Goal: Task Accomplishment & Management: Use online tool/utility

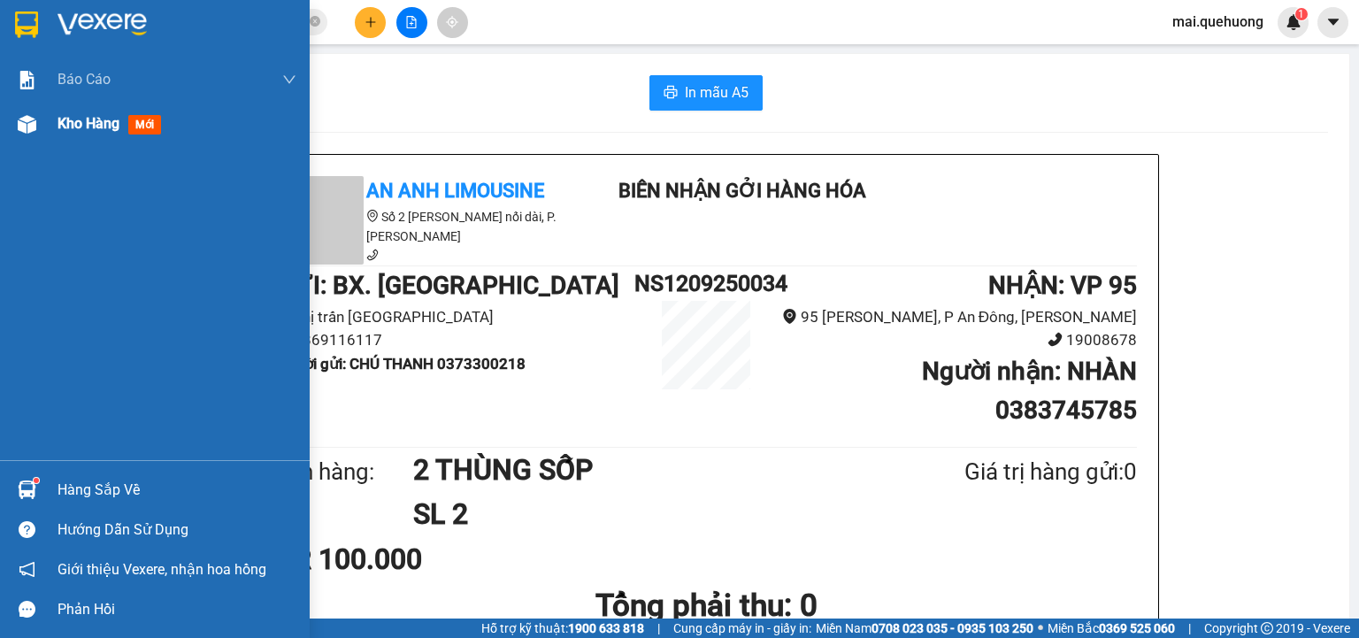
click at [95, 120] on span "Kho hàng" at bounding box center [88, 123] width 62 height 17
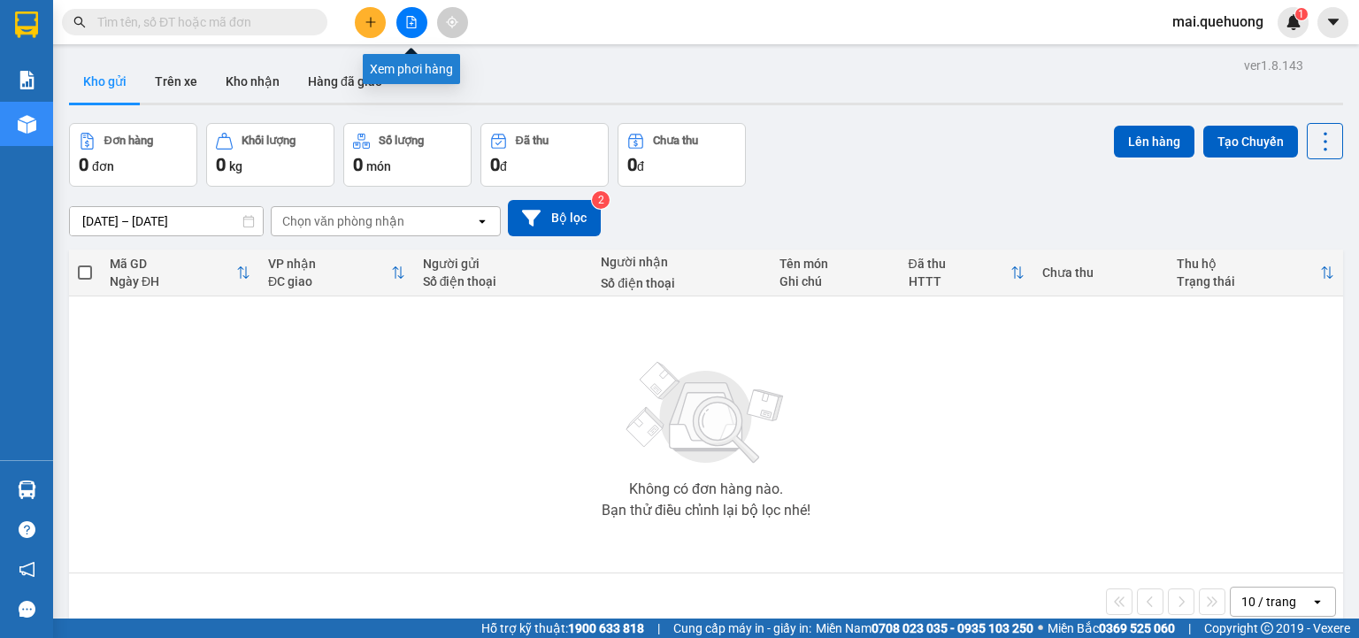
click at [421, 26] on button at bounding box center [411, 22] width 31 height 31
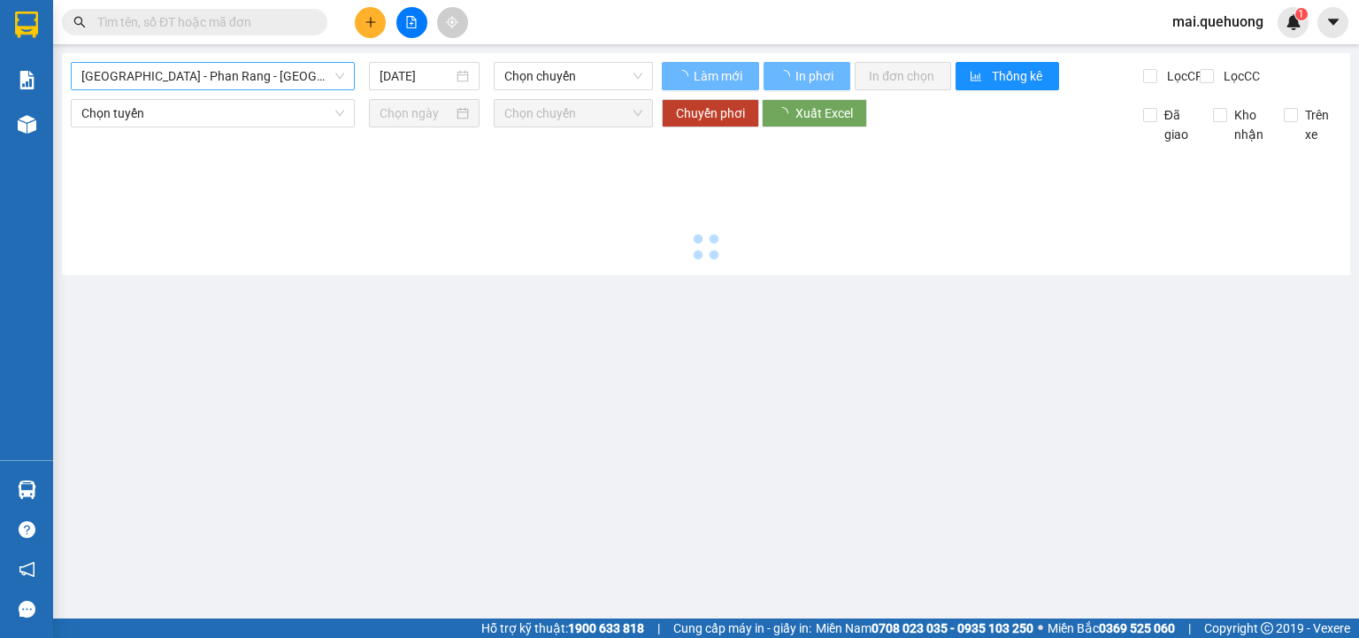
click at [286, 71] on span "Sài Gòn - Phan Rang - Ninh Sơn" at bounding box center [212, 76] width 263 height 27
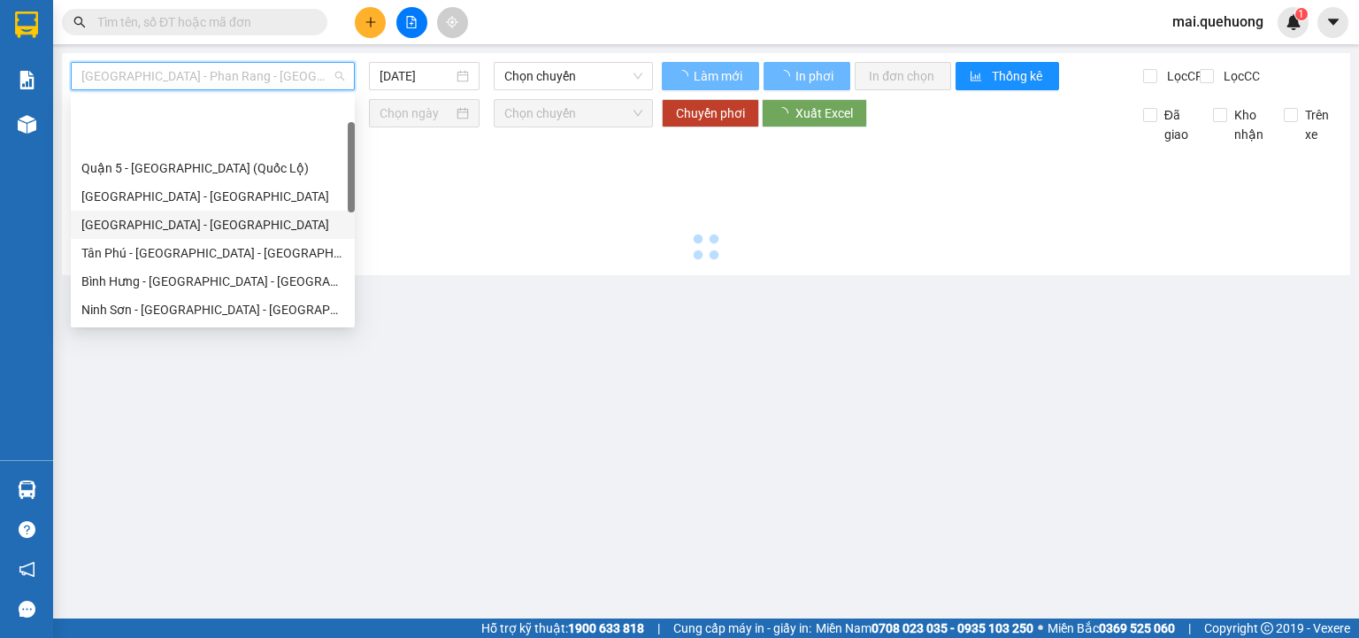
type input "13/09/2025"
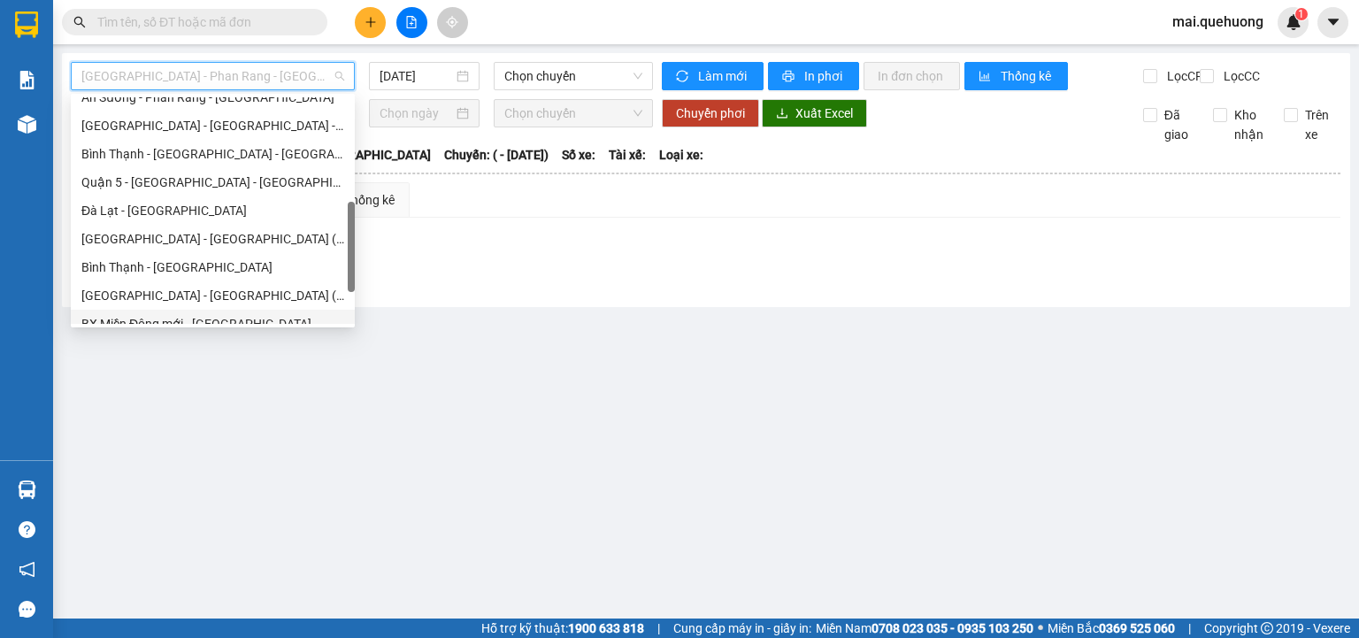
scroll to position [481, 0]
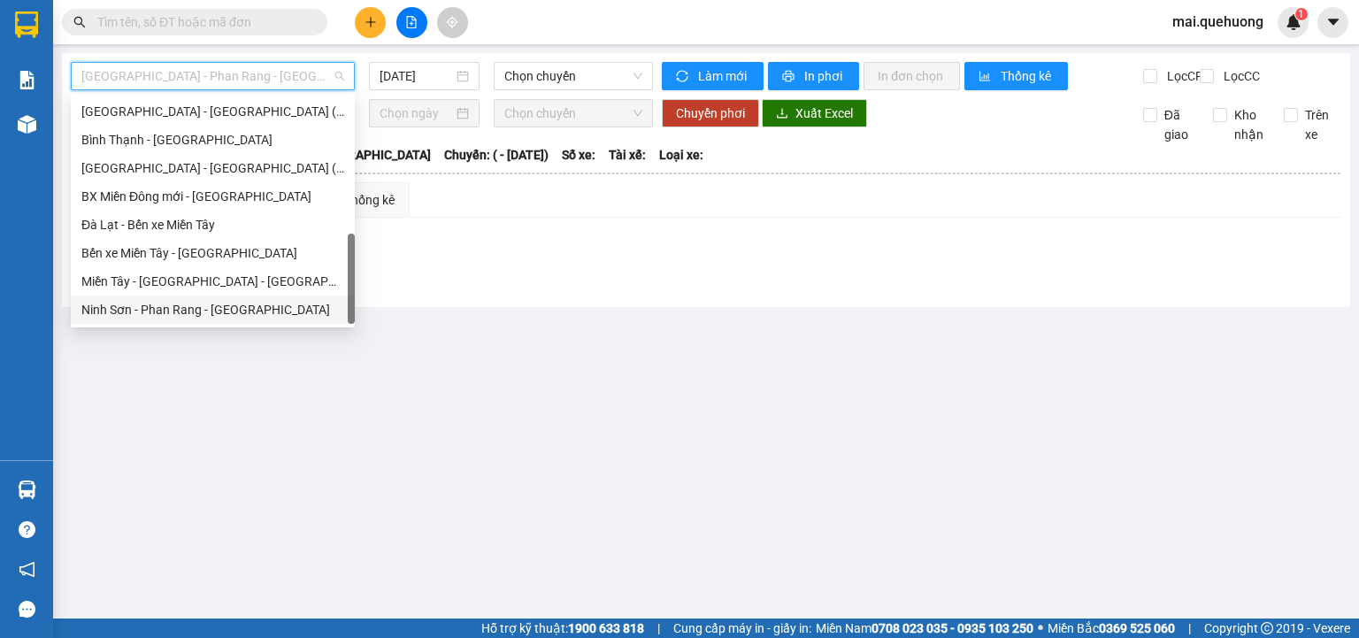
click at [202, 315] on div "Ninh Sơn - Phan Rang - Miền Tây" at bounding box center [212, 309] width 263 height 19
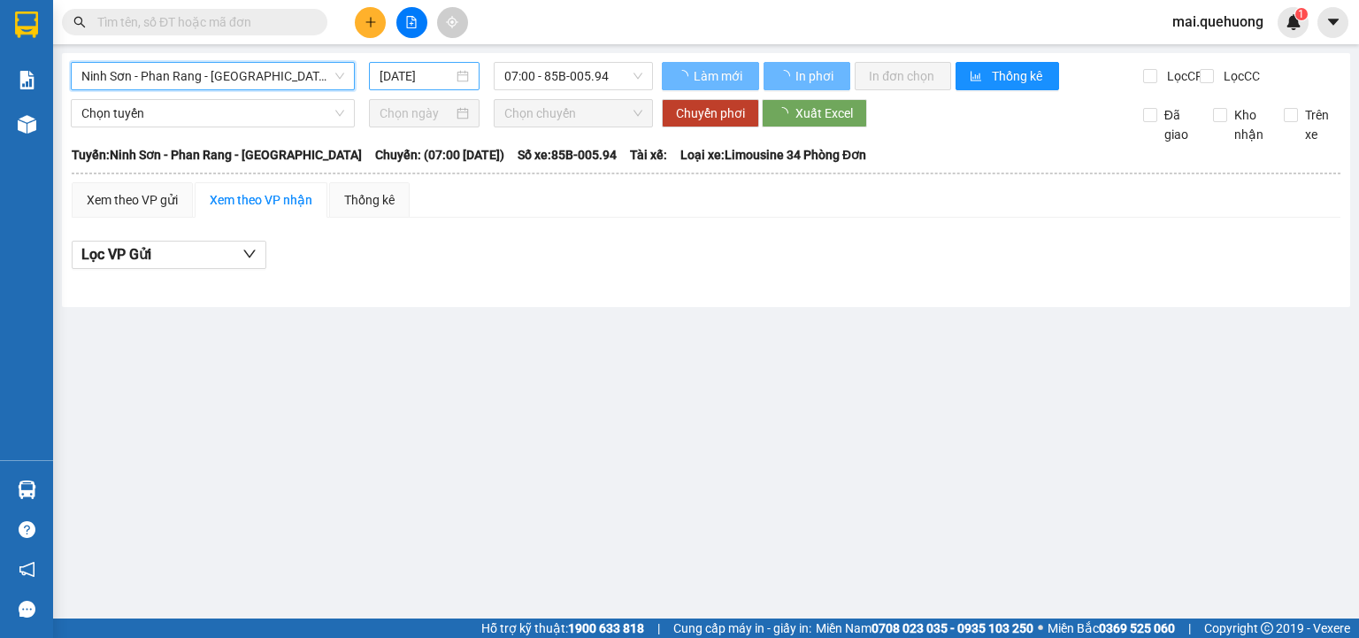
click at [410, 82] on input "13/09/2025" at bounding box center [415, 75] width 73 height 19
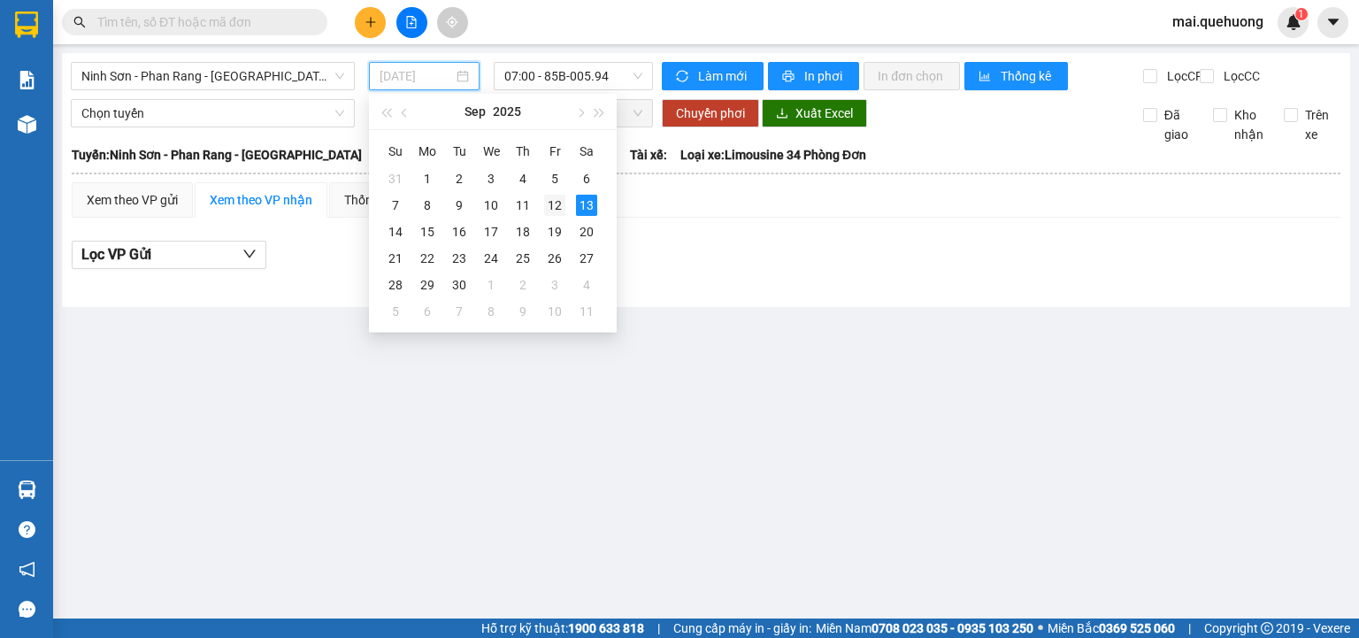
click at [566, 200] on td "12" at bounding box center [555, 205] width 32 height 27
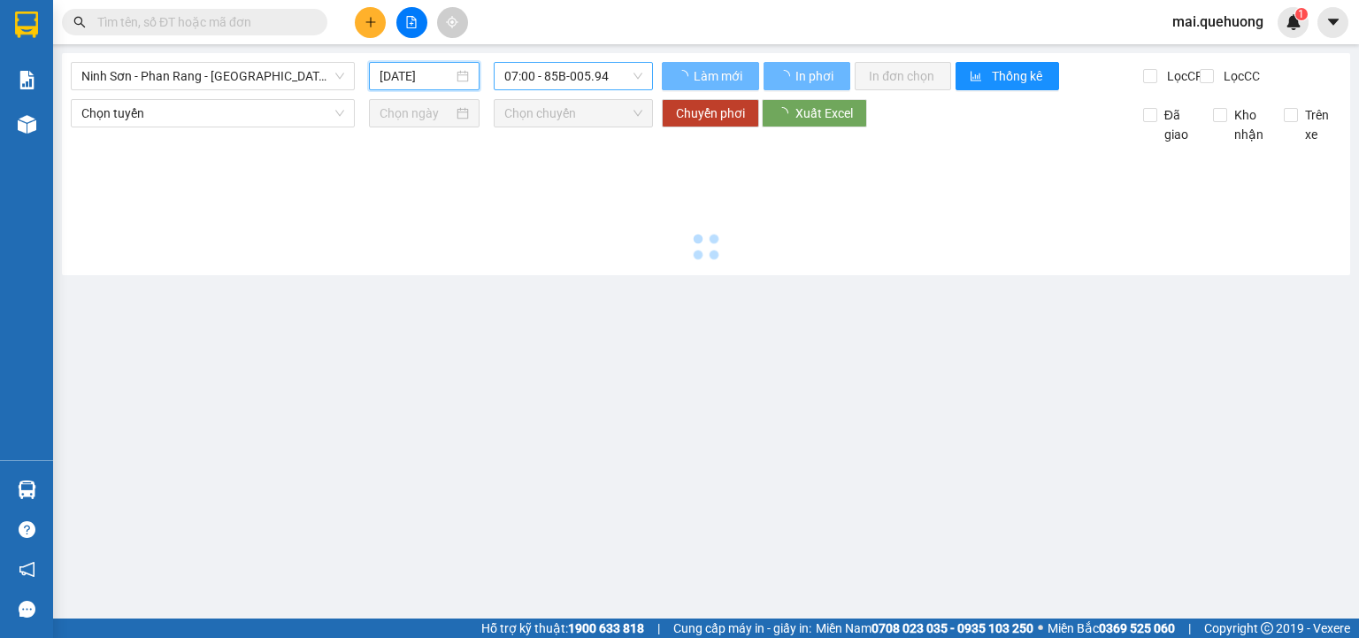
click at [579, 82] on span "07:00 - 85B-005.94" at bounding box center [573, 76] width 139 height 27
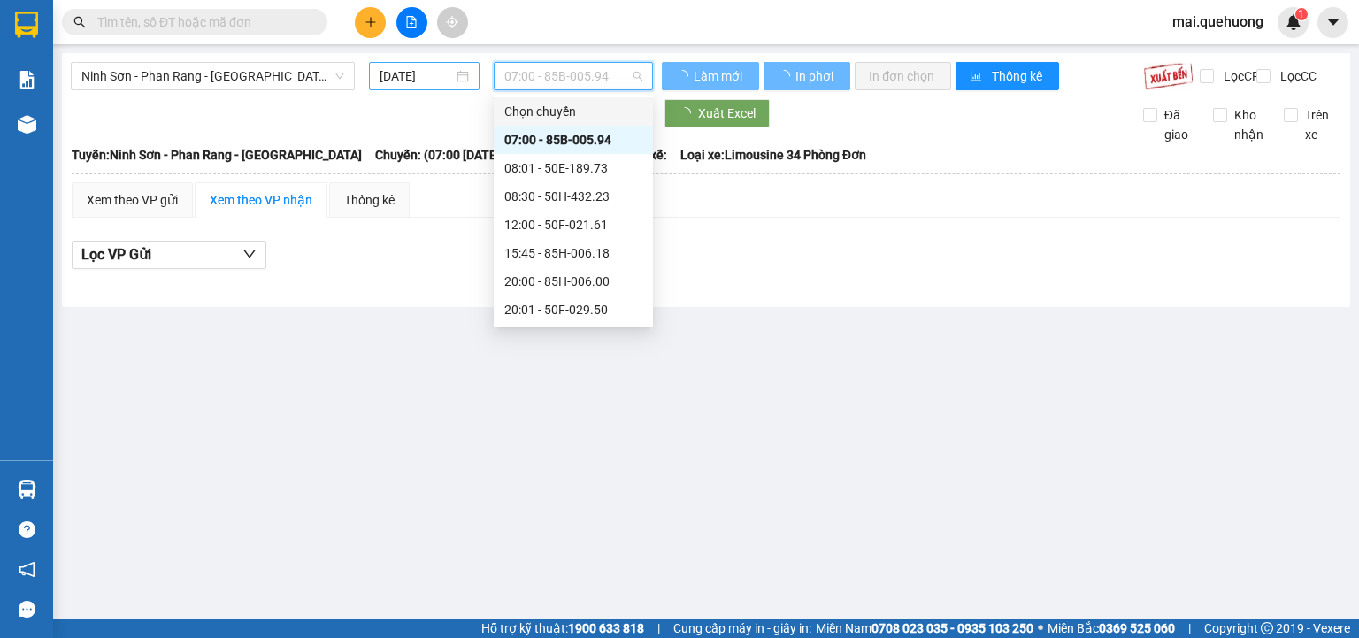
click at [379, 77] on input "12/09/2025" at bounding box center [415, 75] width 73 height 19
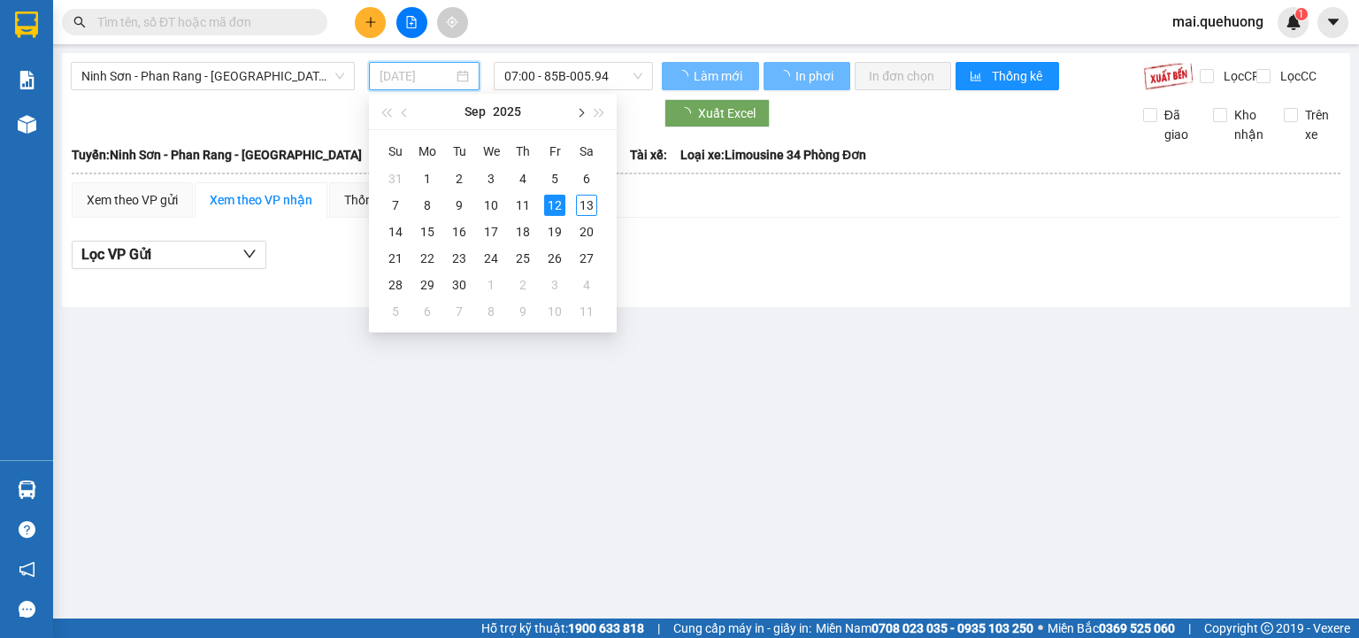
type input "12/09/2025"
click at [574, 72] on span "07:00 - 85B-005.94" at bounding box center [573, 76] width 139 height 27
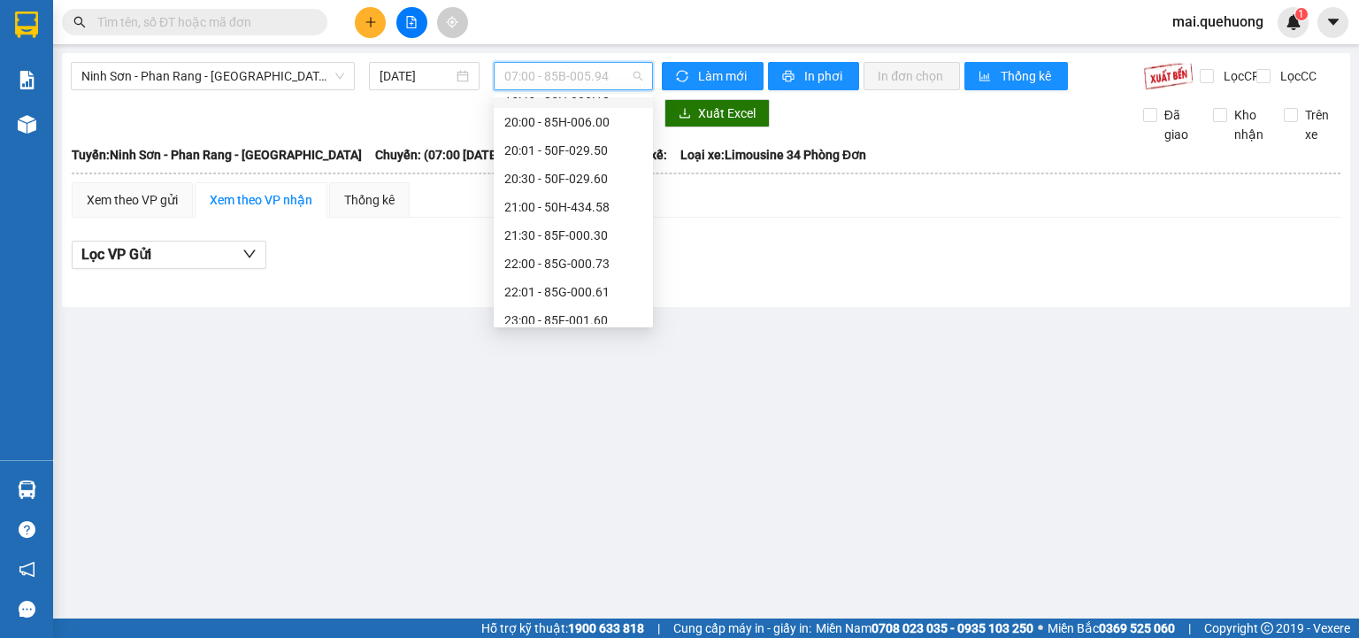
scroll to position [170, 0]
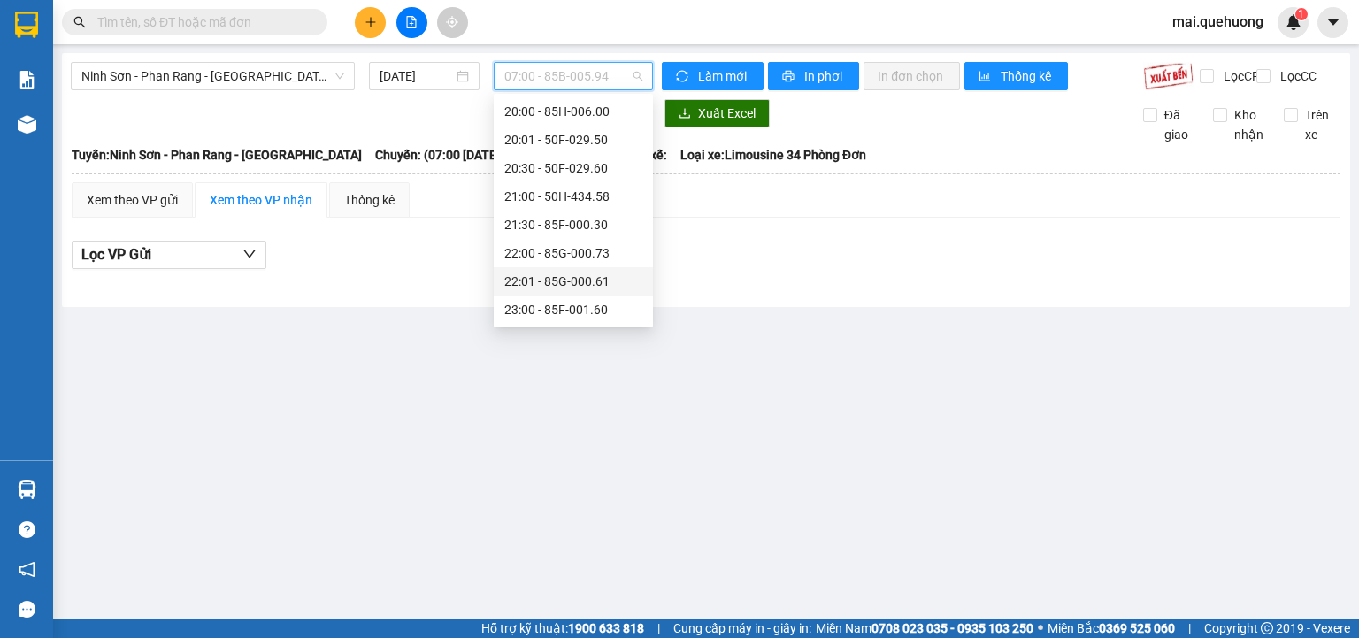
click at [577, 284] on div "22:01 - 85G-000.61" at bounding box center [573, 281] width 138 height 19
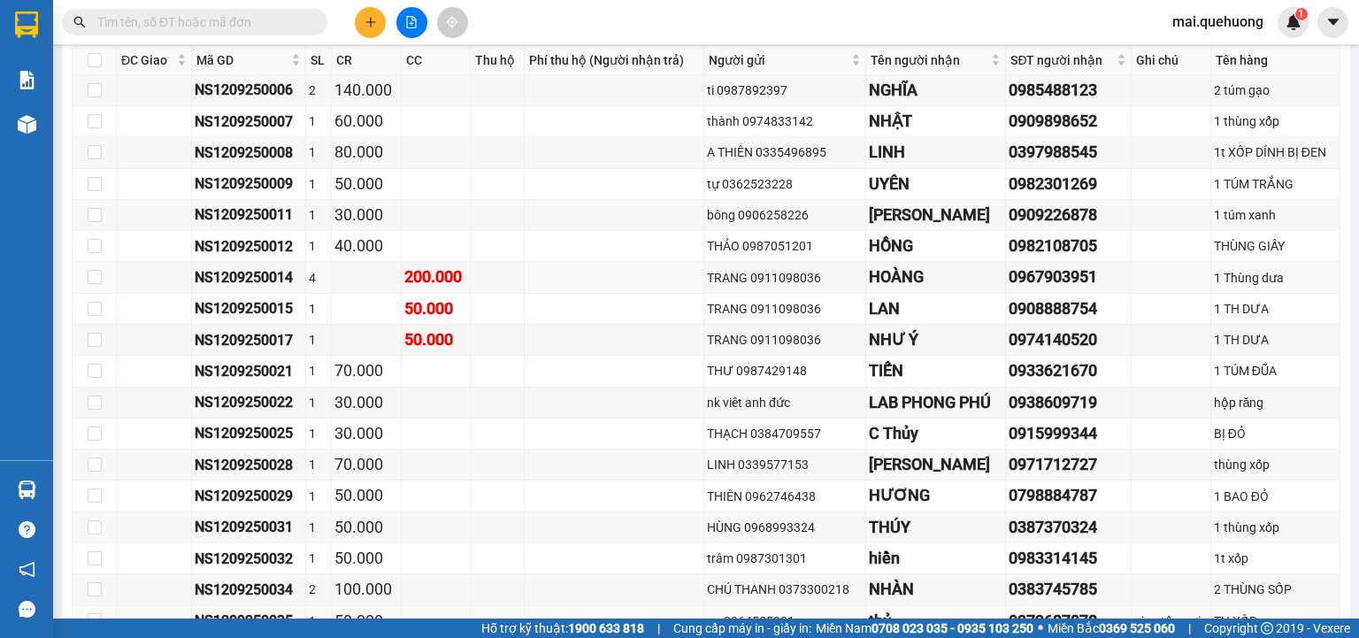
scroll to position [778, 0]
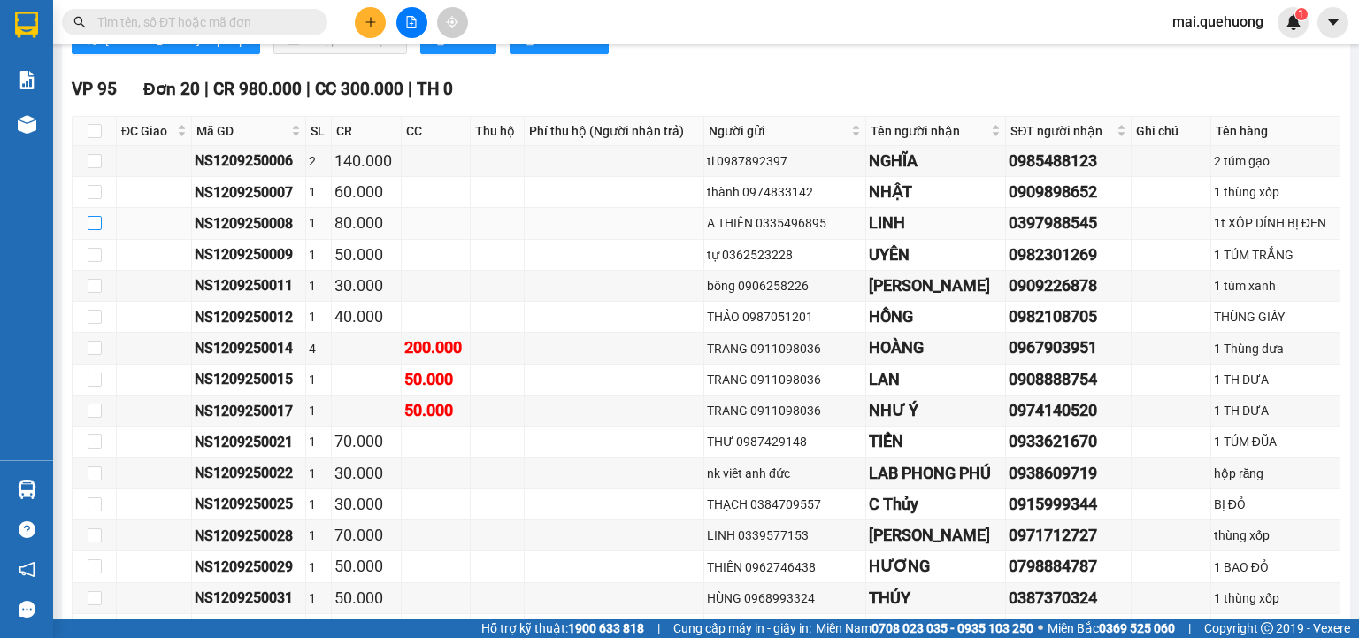
click at [98, 230] on input "checkbox" at bounding box center [95, 223] width 14 height 14
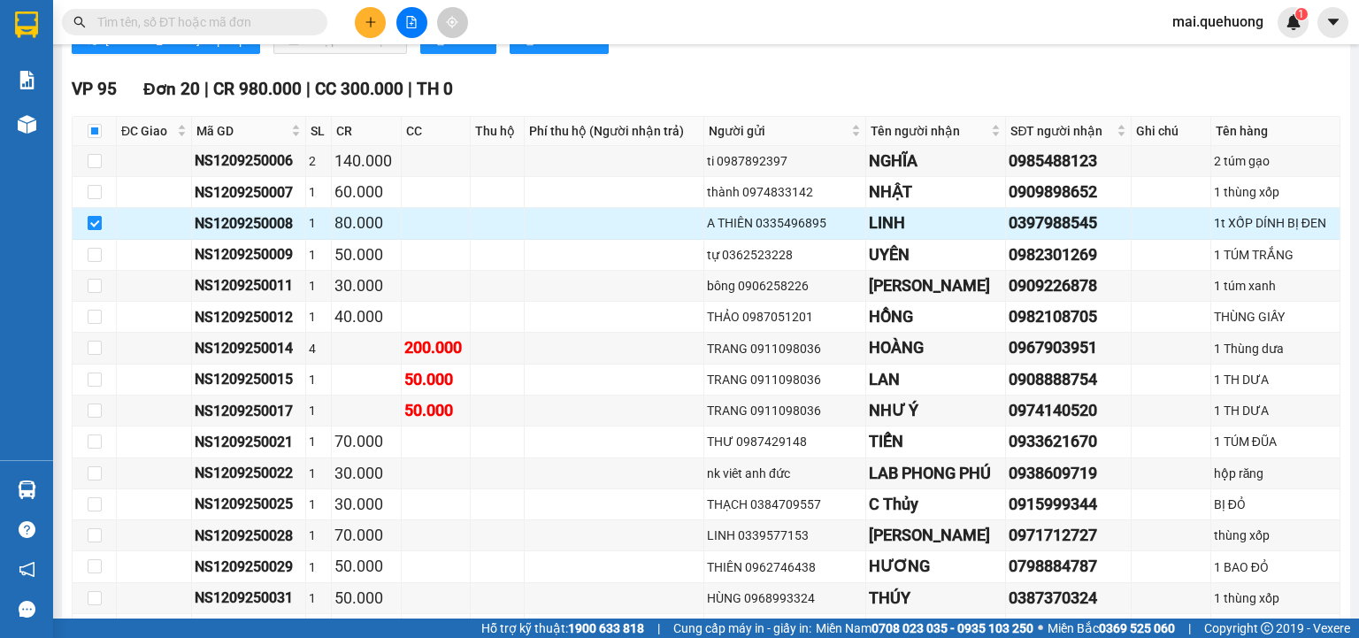
click at [98, 230] on input "checkbox" at bounding box center [95, 223] width 14 height 14
checkbox input "false"
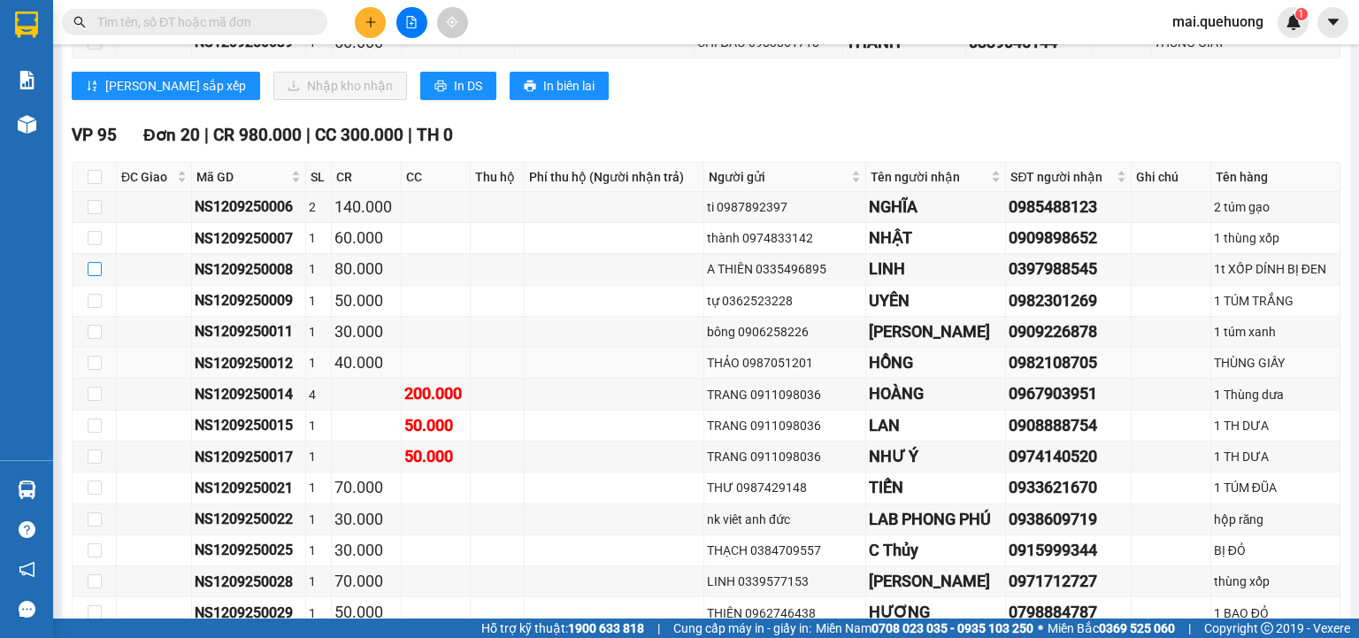
scroll to position [708, 0]
